Goal: Task Accomplishment & Management: Manage account settings

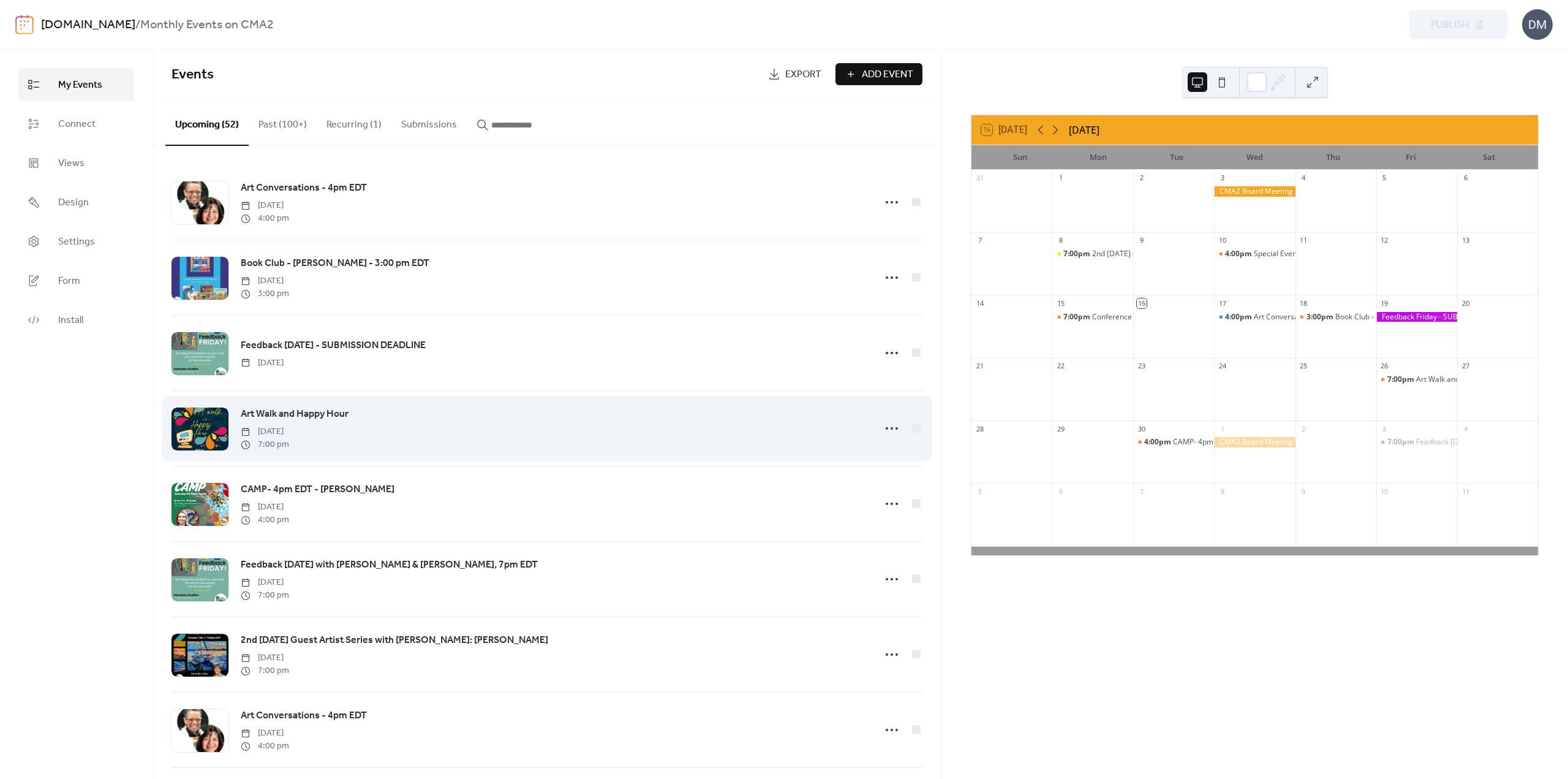
scroll to position [61, 0]
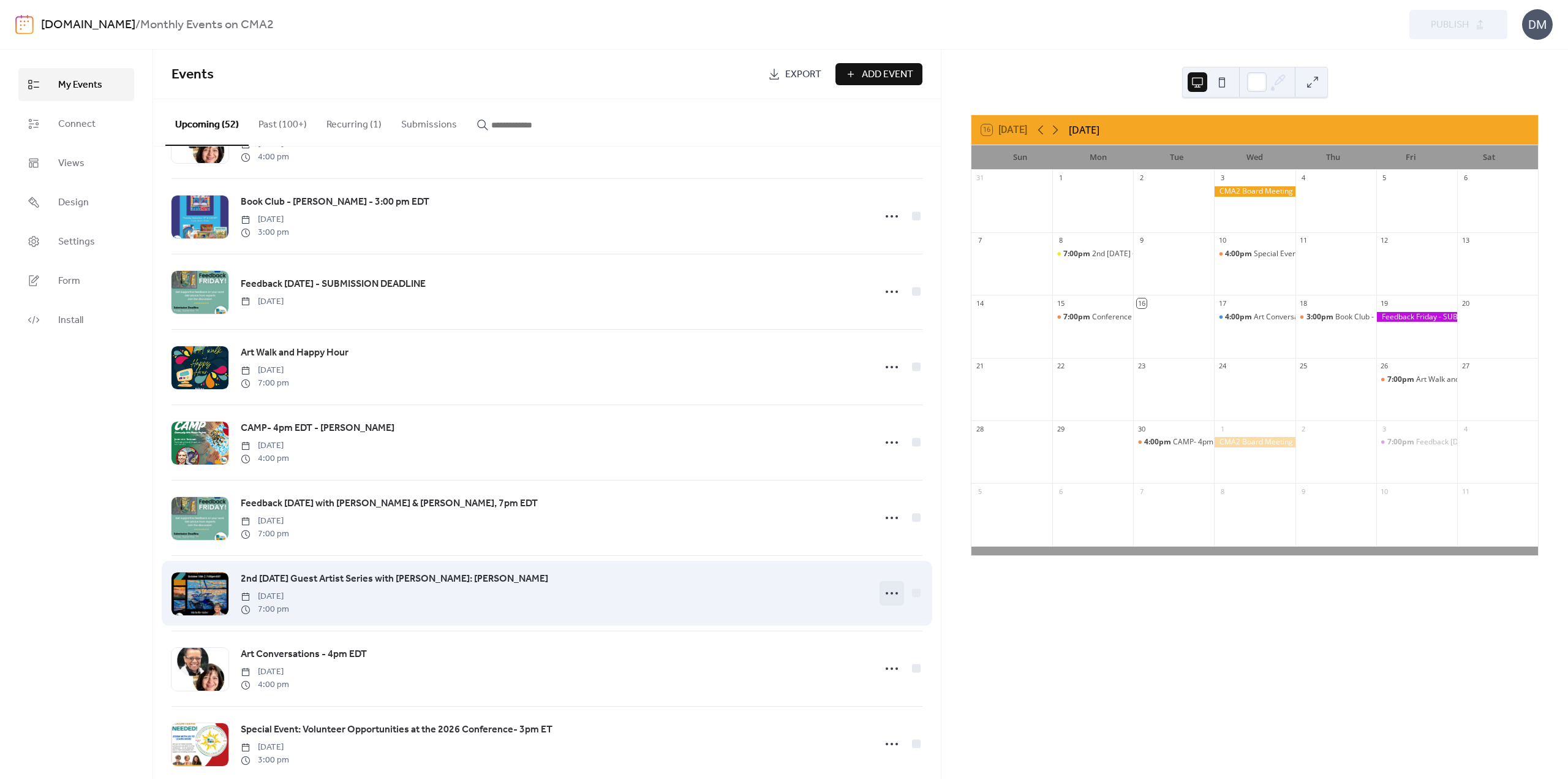
click at [886, 593] on icon at bounding box center [891, 593] width 19 height 19
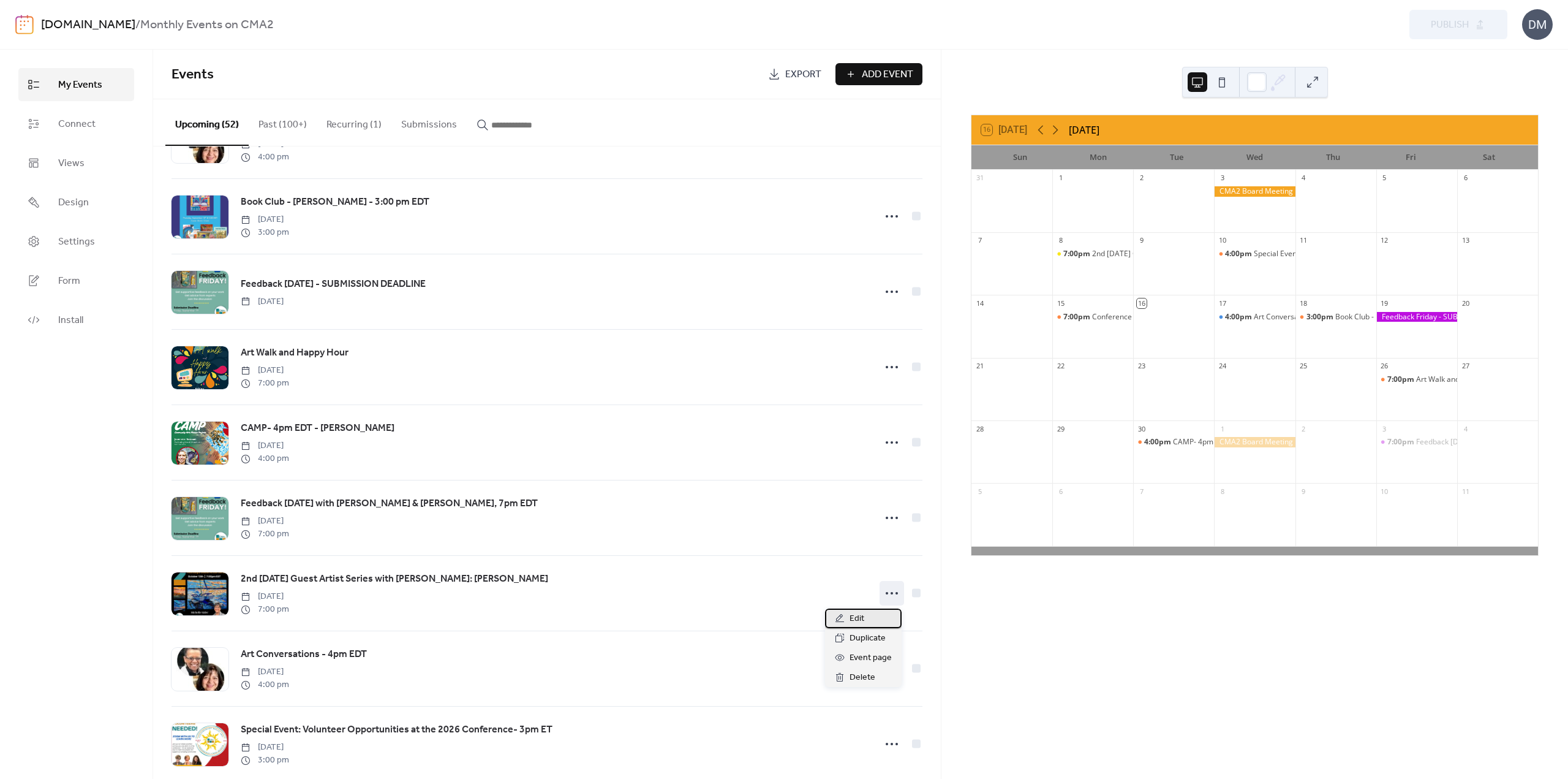
click at [849, 620] on span "Edit" at bounding box center [856, 618] width 14 height 14
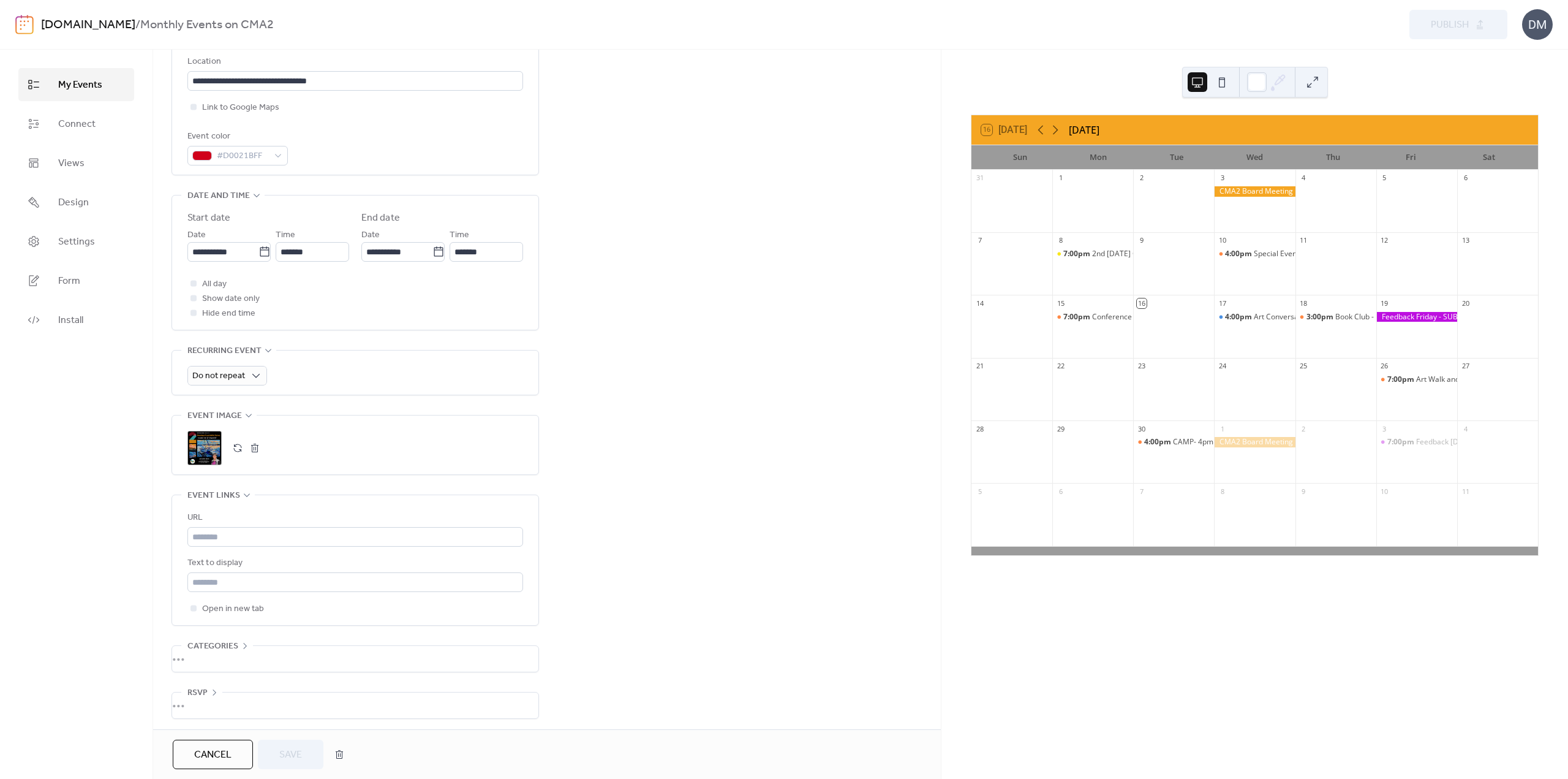
scroll to position [280, 0]
click at [255, 444] on button "button" at bounding box center [254, 446] width 17 height 17
click at [202, 440] on icon at bounding box center [204, 446] width 19 height 19
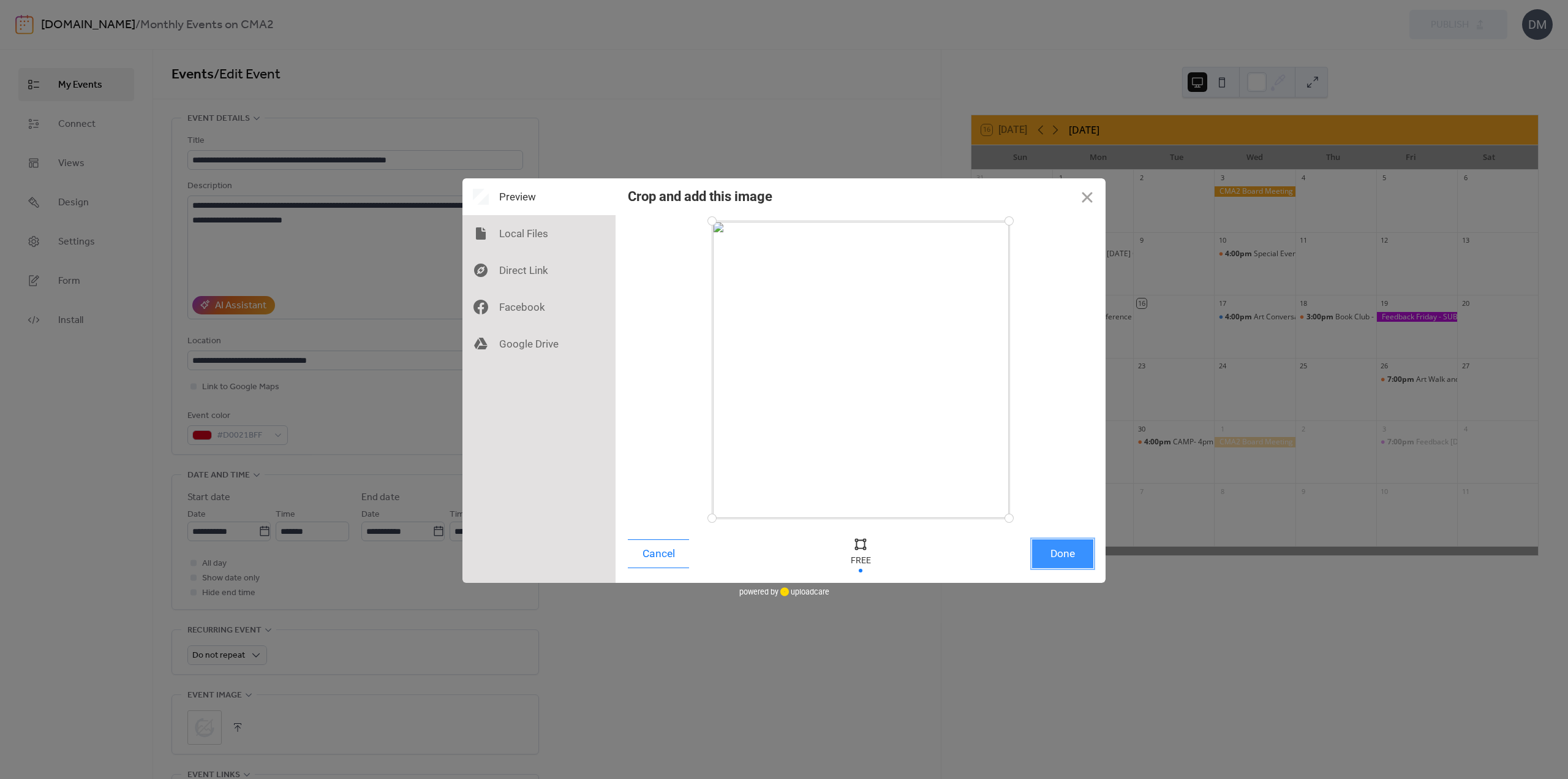
click at [1050, 550] on button "Done" at bounding box center [1062, 553] width 61 height 29
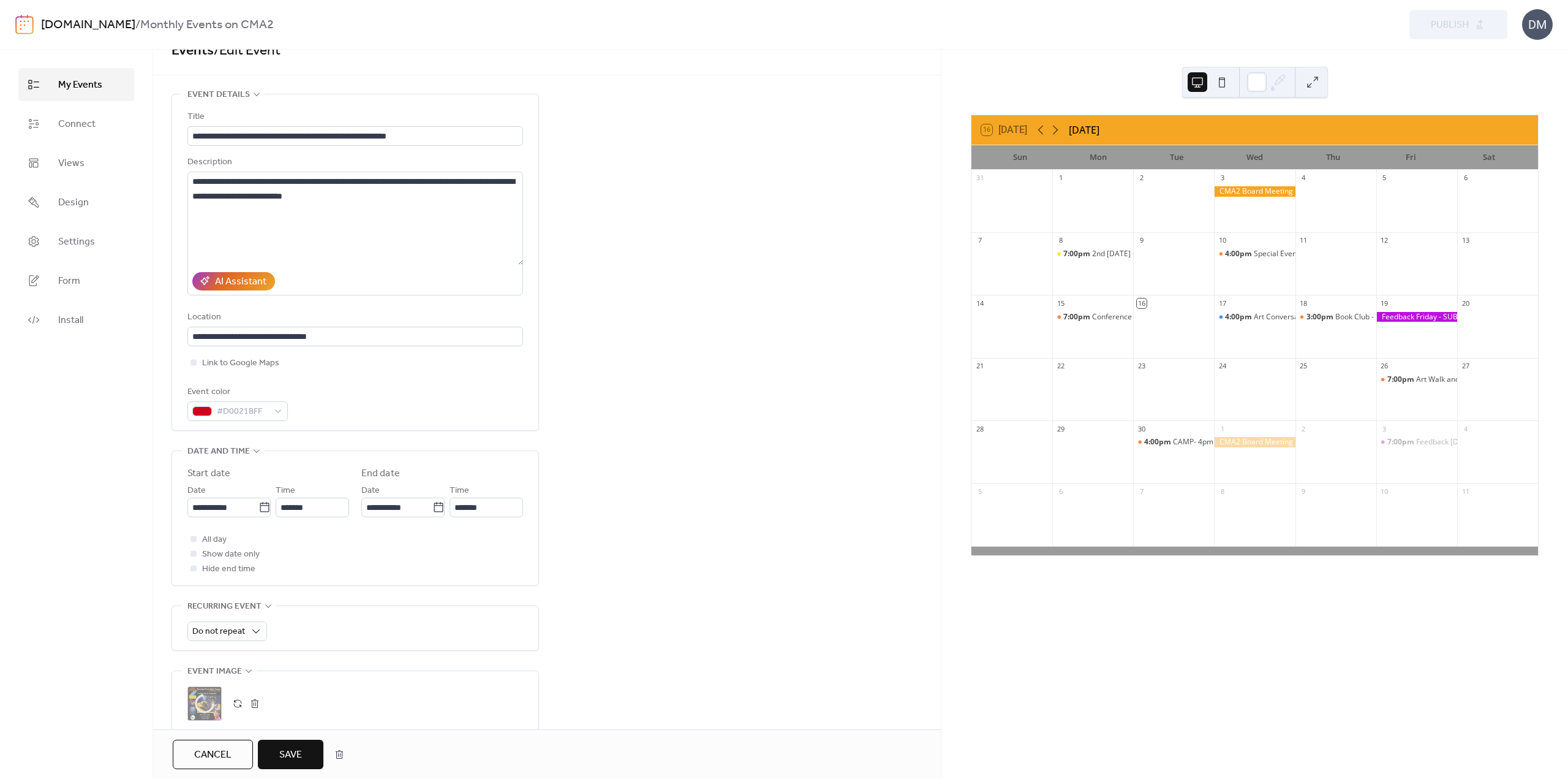
scroll to position [123, 0]
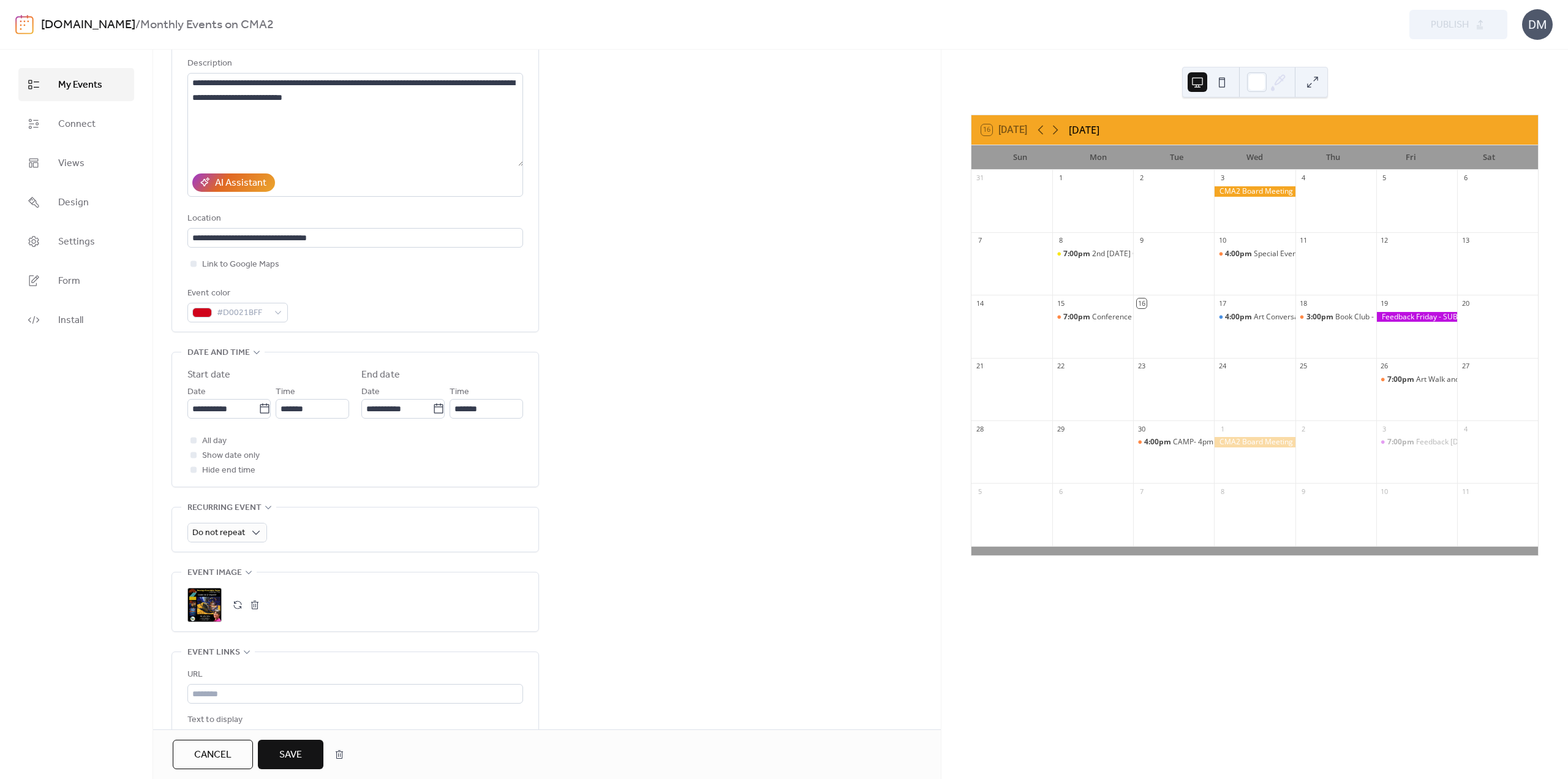
click at [294, 753] on span "Save" at bounding box center [290, 755] width 23 height 14
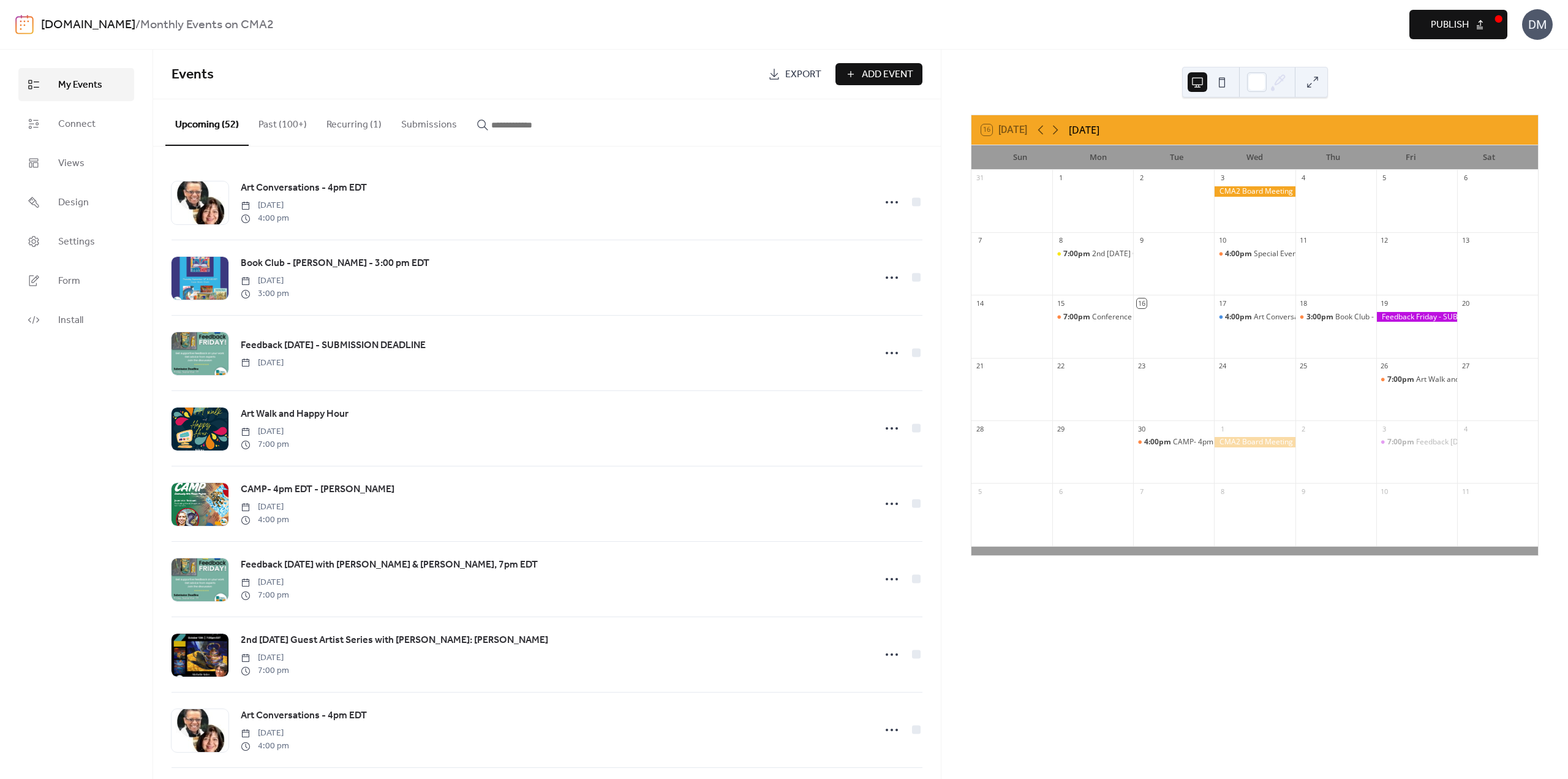
click at [1449, 28] on span "Publish" at bounding box center [1449, 24] width 38 height 14
